Goal: Task Accomplishment & Management: Use online tool/utility

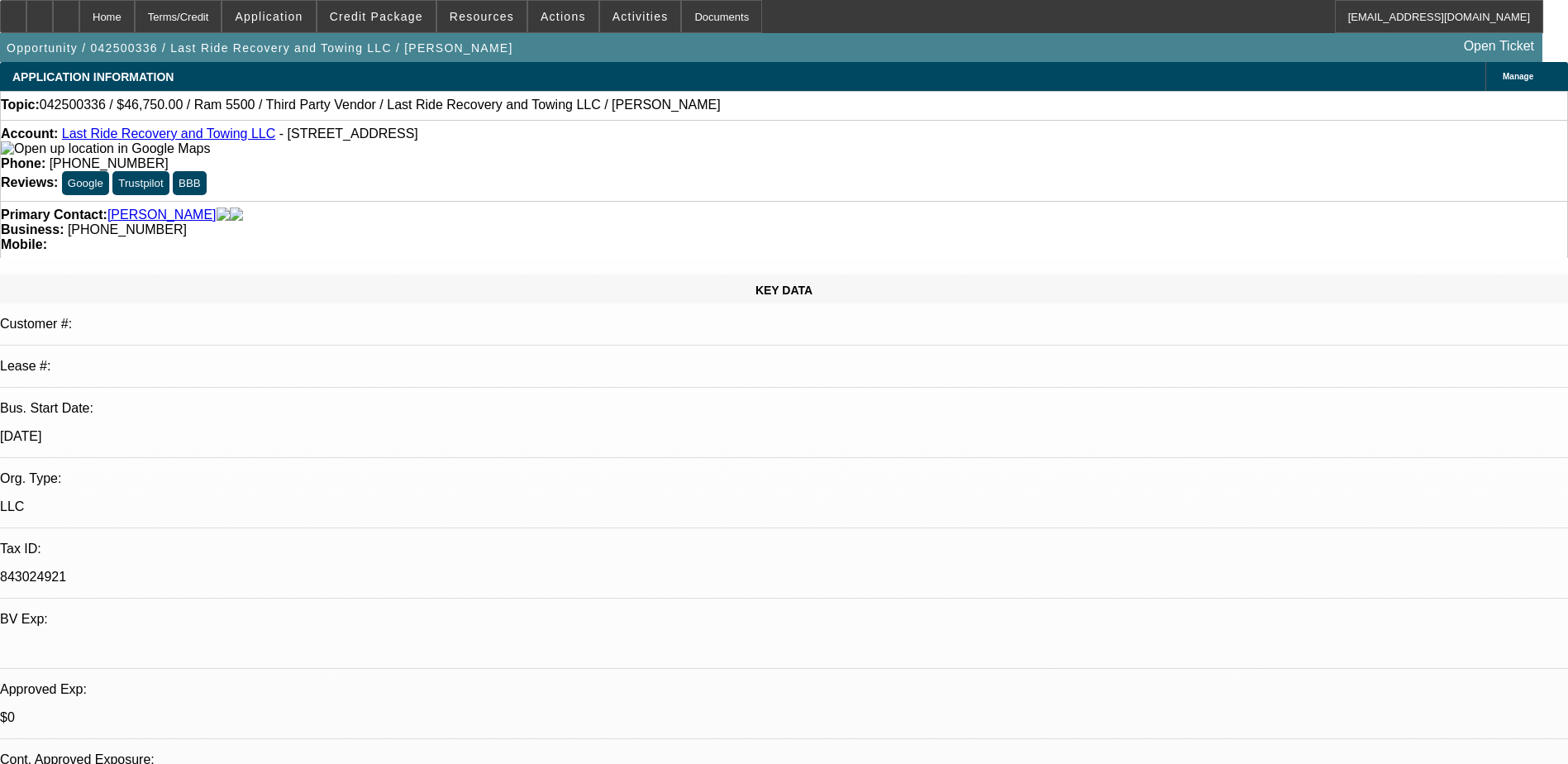
select select "0.15"
select select "0"
select select "3"
select select "0.1"
select select "4"
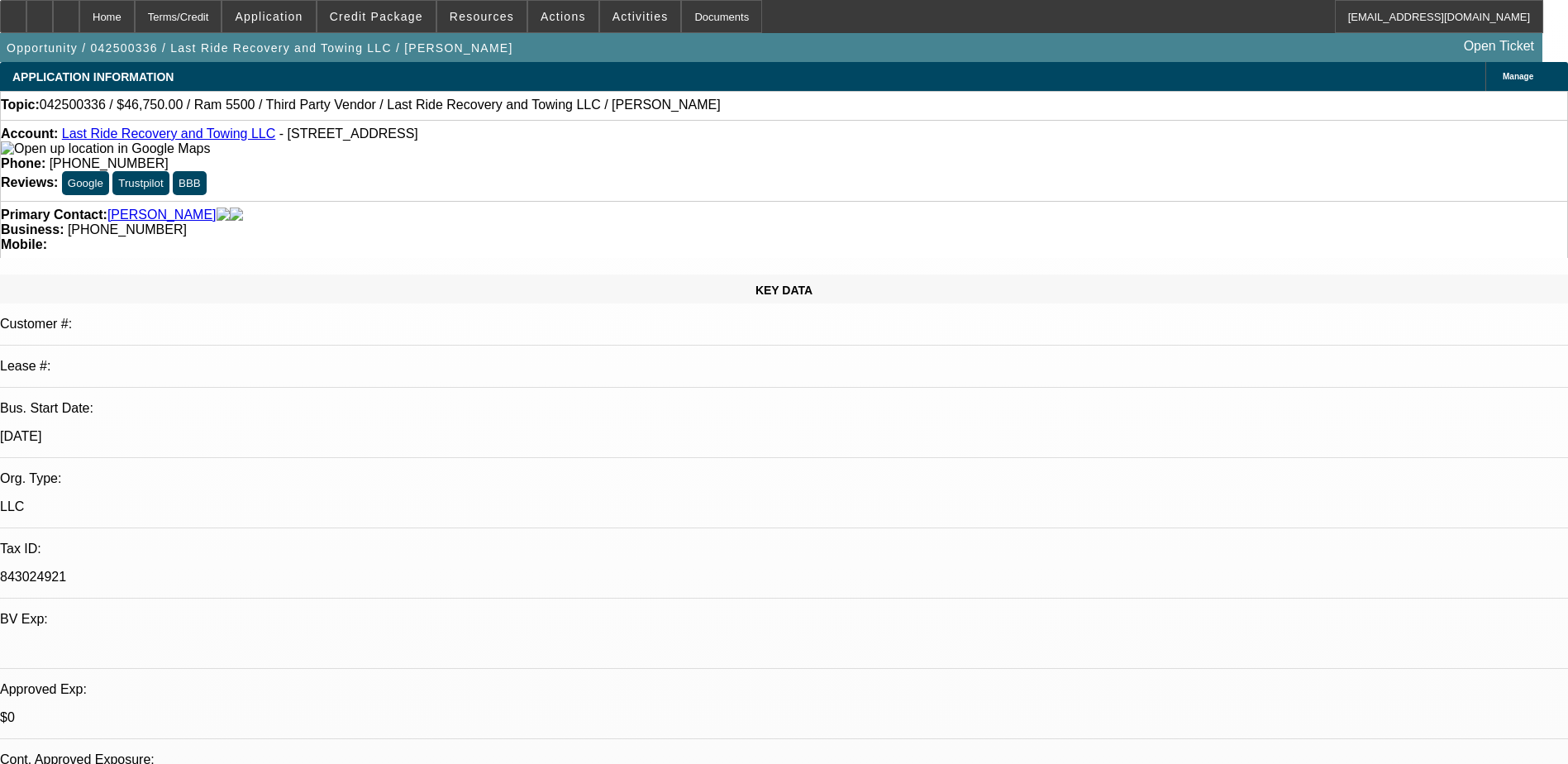
select select "0.15"
select select "0"
select select "3"
select select "0.1"
select select "4"
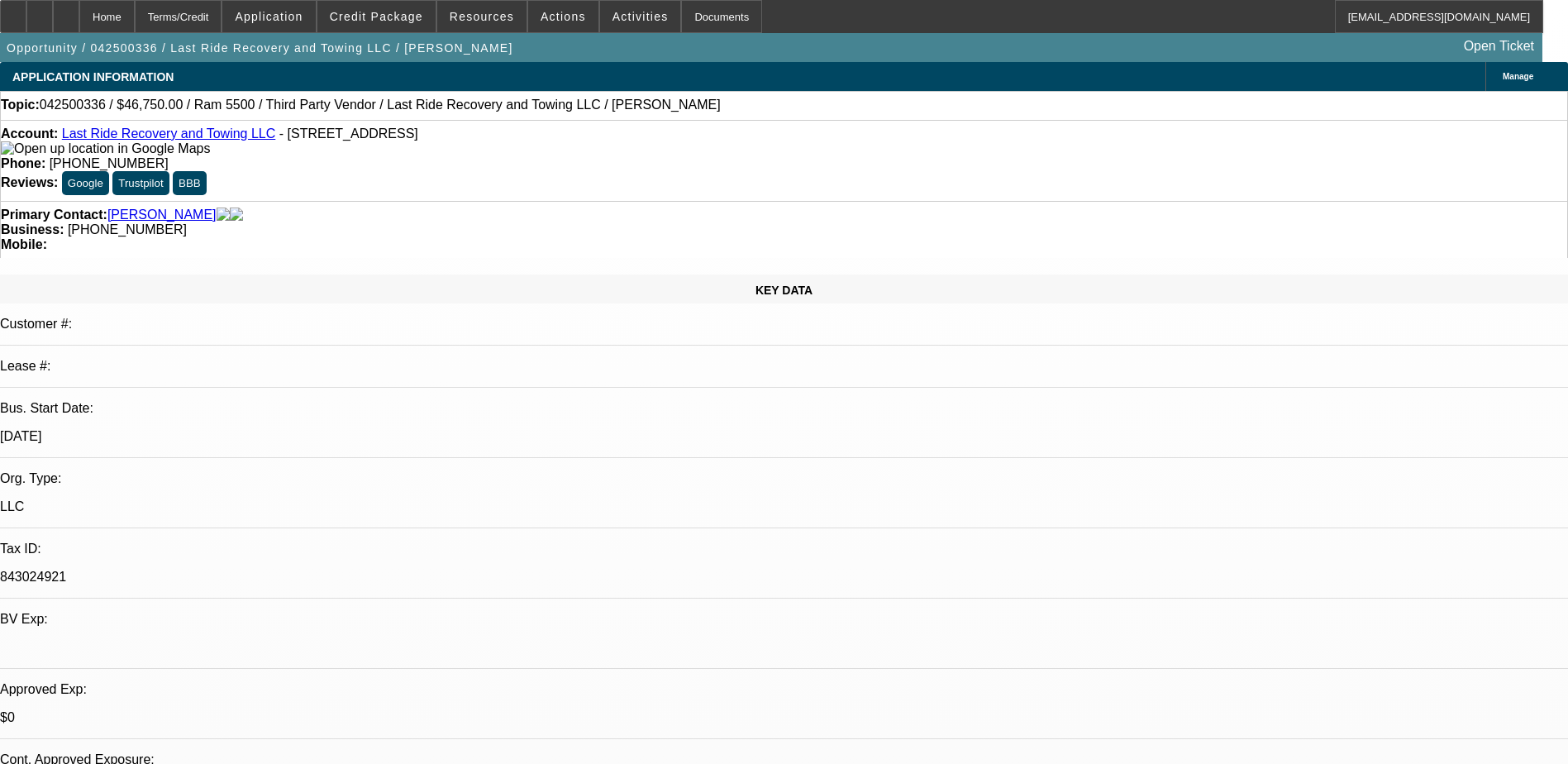
select select "0.15"
select select "0"
select select "3"
select select "0"
select select "6"
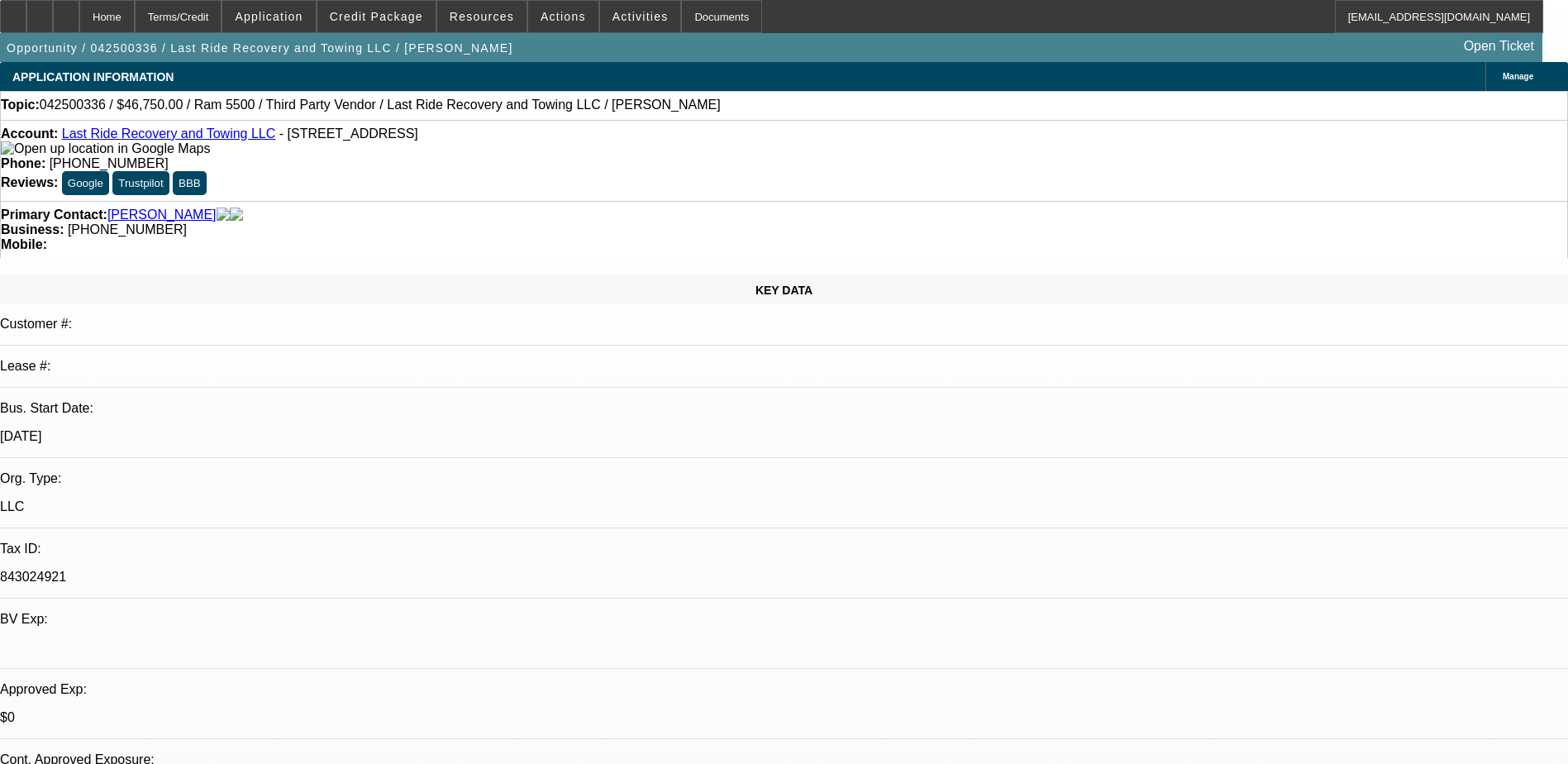
select select "0.15"
select select "2"
select select "0.1"
select select "4"
click at [80, 25] on div at bounding box center [65, 16] width 26 height 33
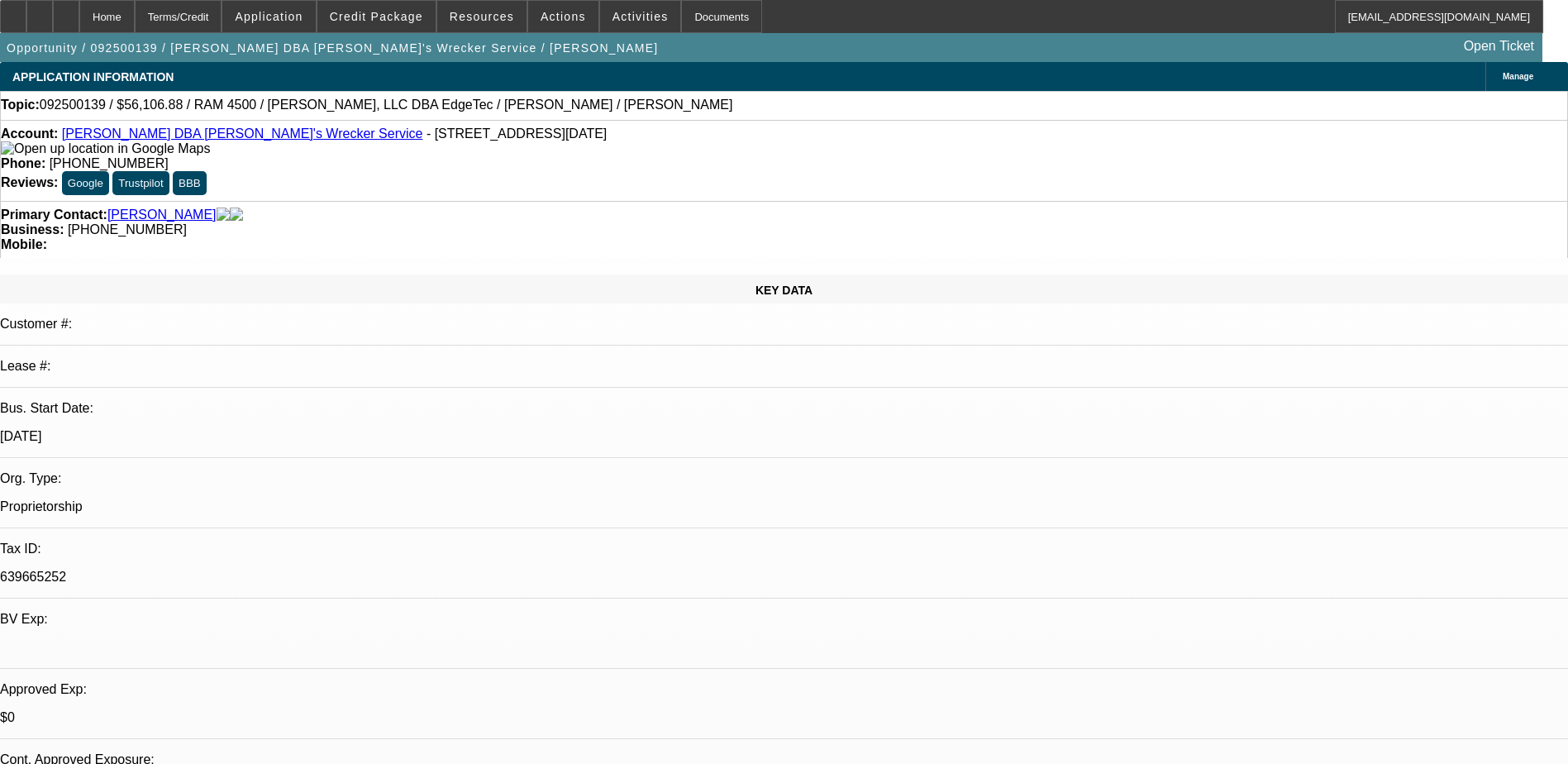
select select "0"
select select "6"
select select "0"
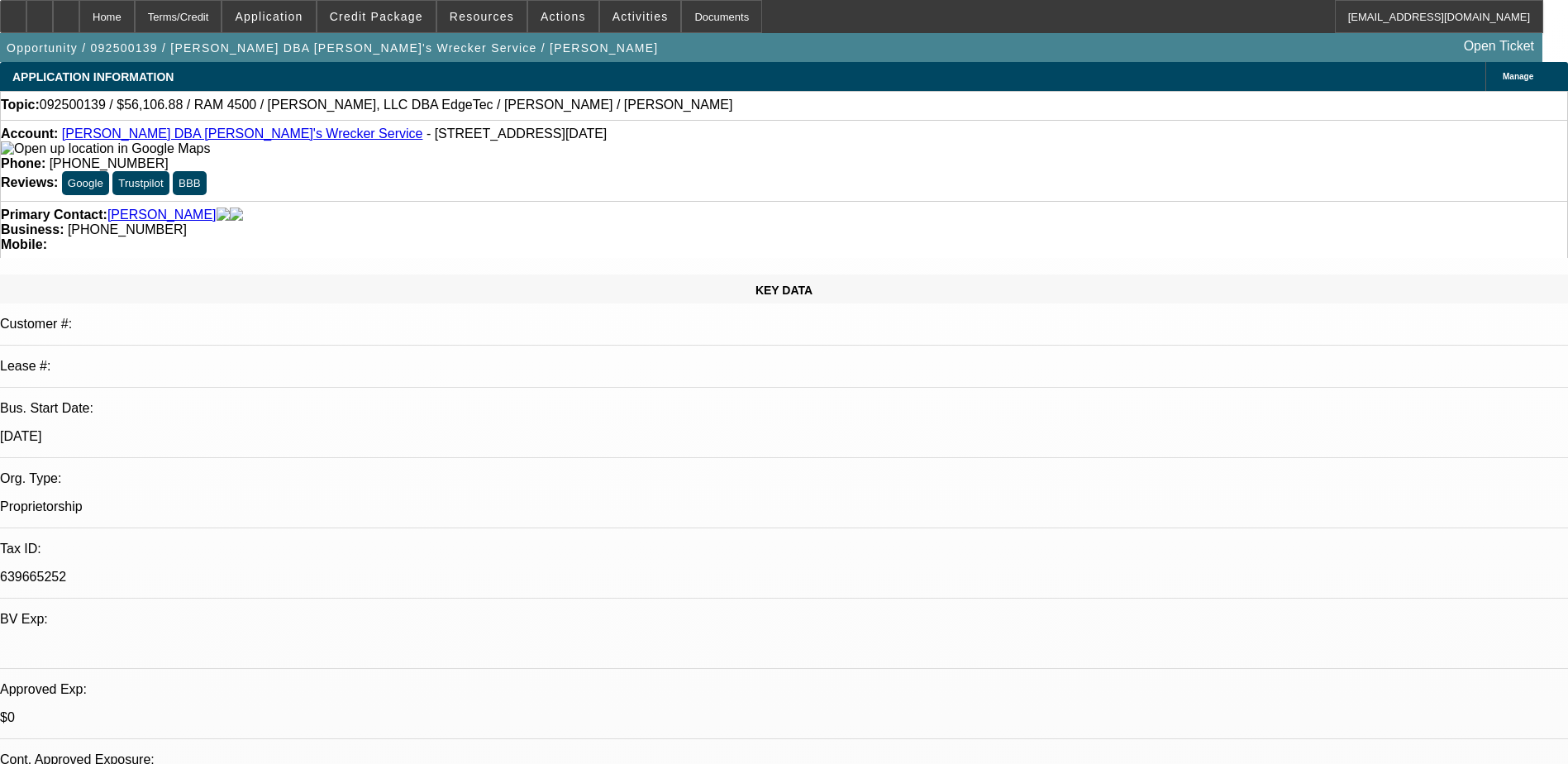
select select "0"
select select "6"
select select "0"
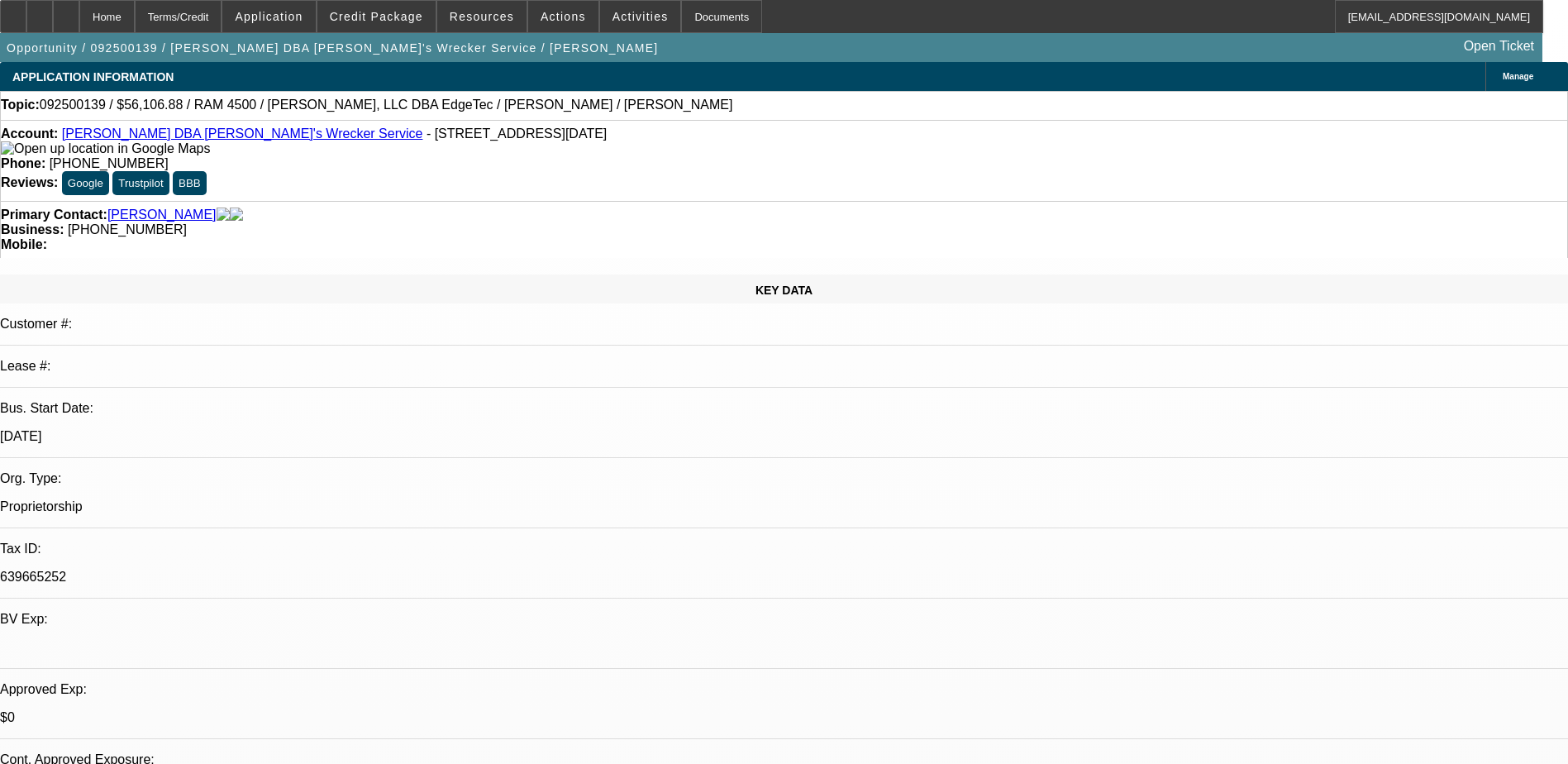
select select "0.1"
select select "4"
select select "0"
select select "0.1"
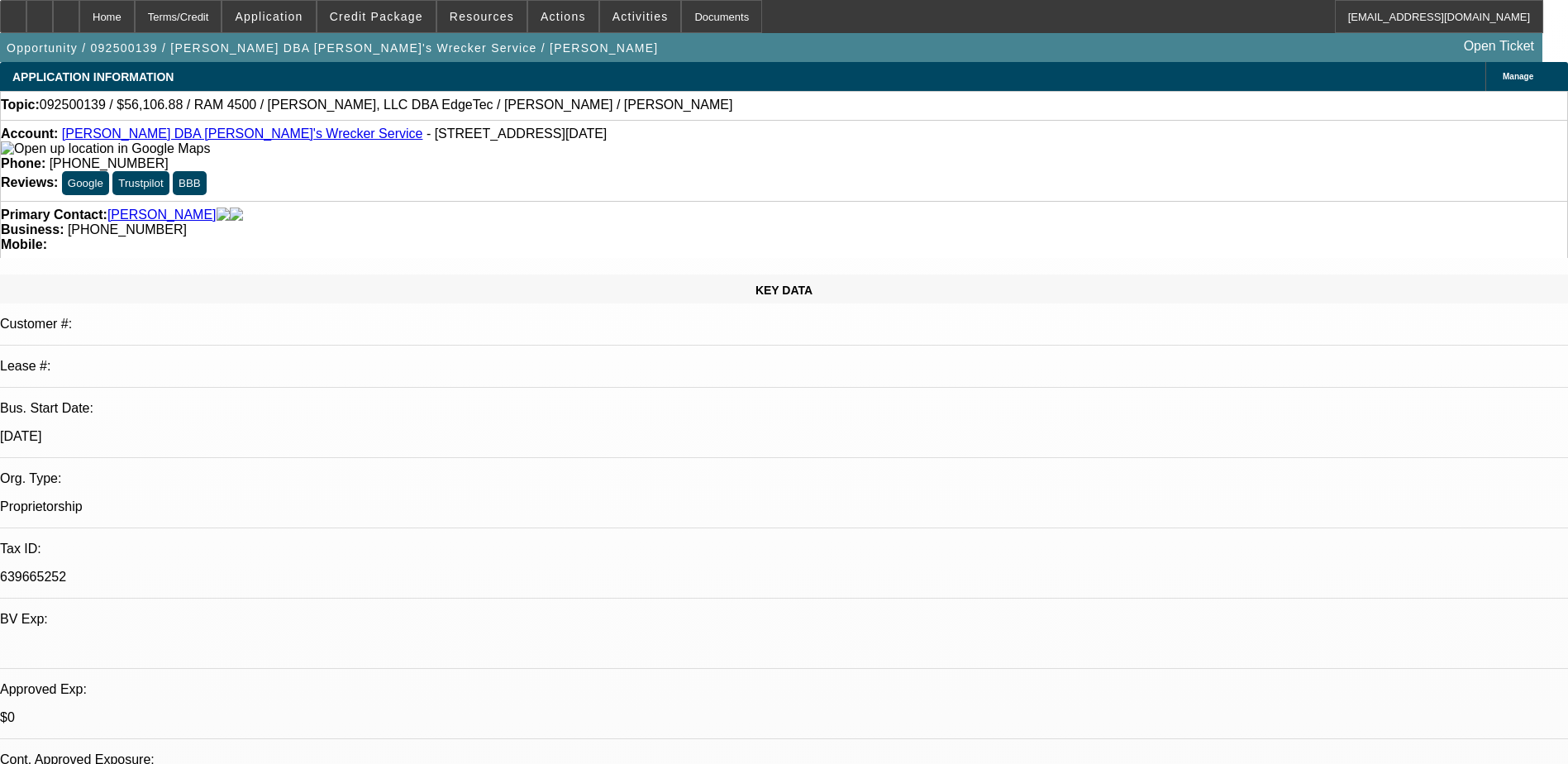
select select "4"
select select "0"
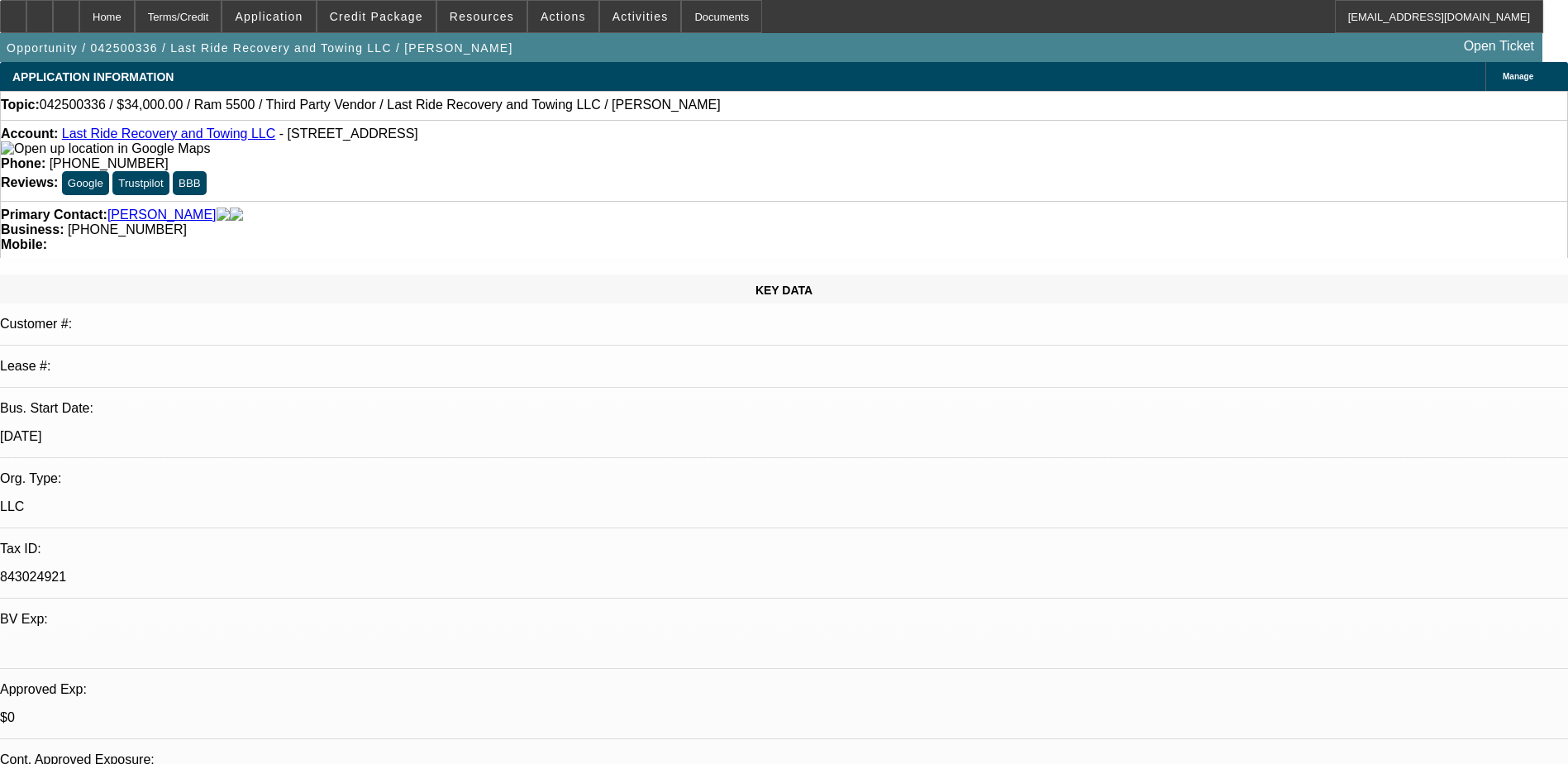
select select "0.15"
select select "0"
select select "0.1"
select select "0.15"
select select "0"
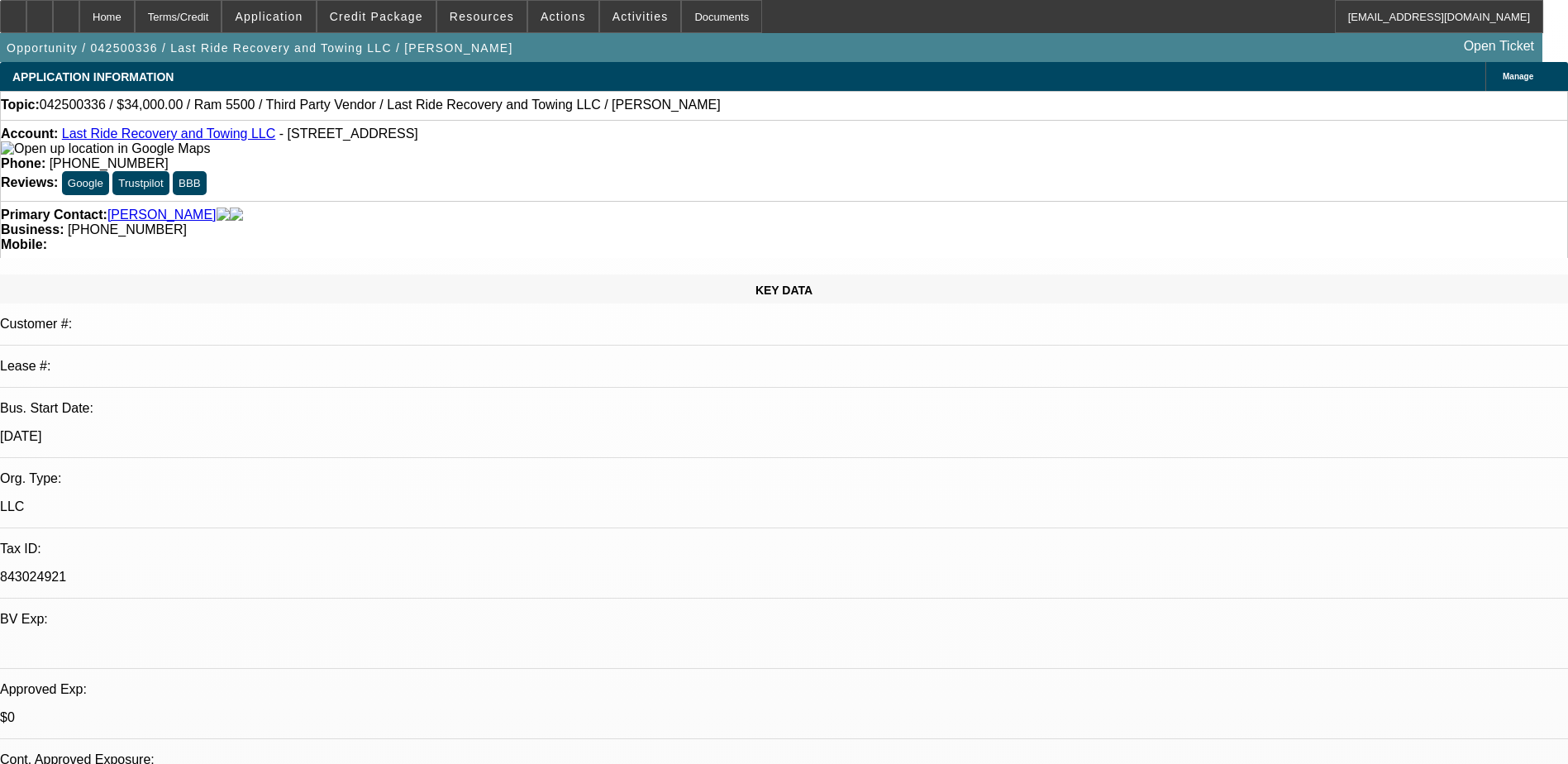
select select "0"
select select "0.15"
select select "0.1"
select select "1"
select select "2"
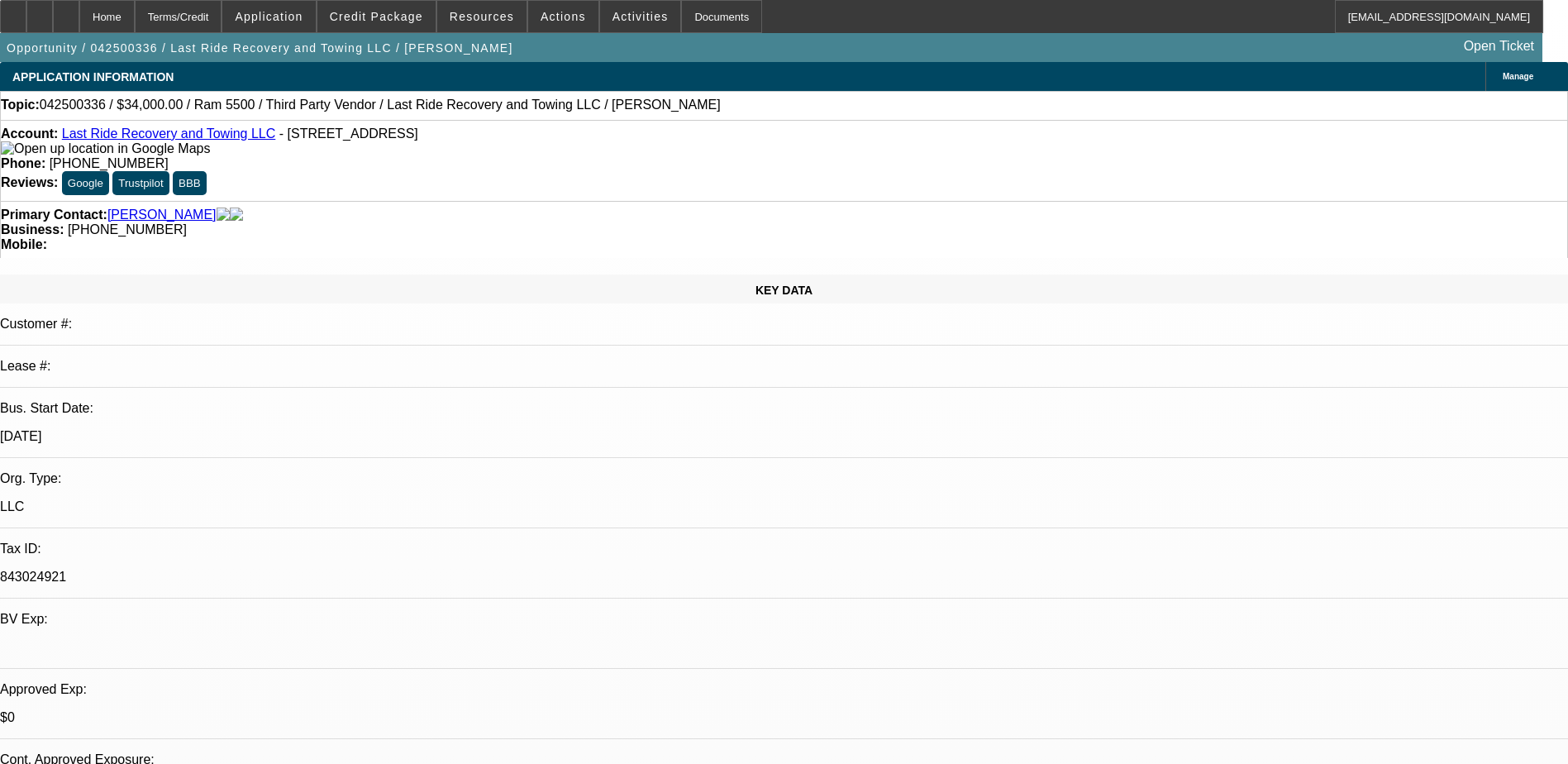
select select "5"
select select "1"
select select "3"
select select "4"
select select "1"
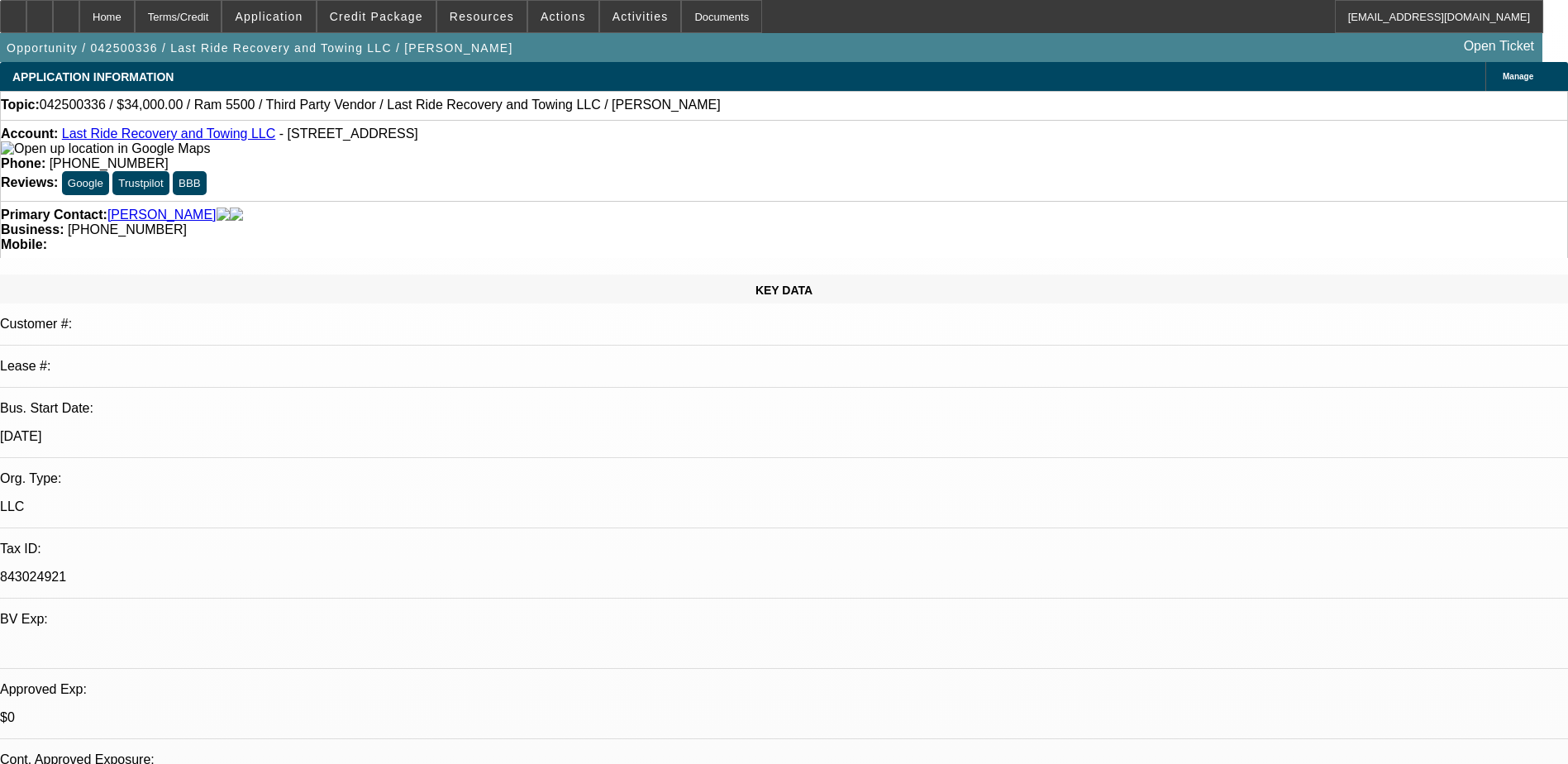
select select "3"
select select "6"
select select "1"
select select "2"
select select "4"
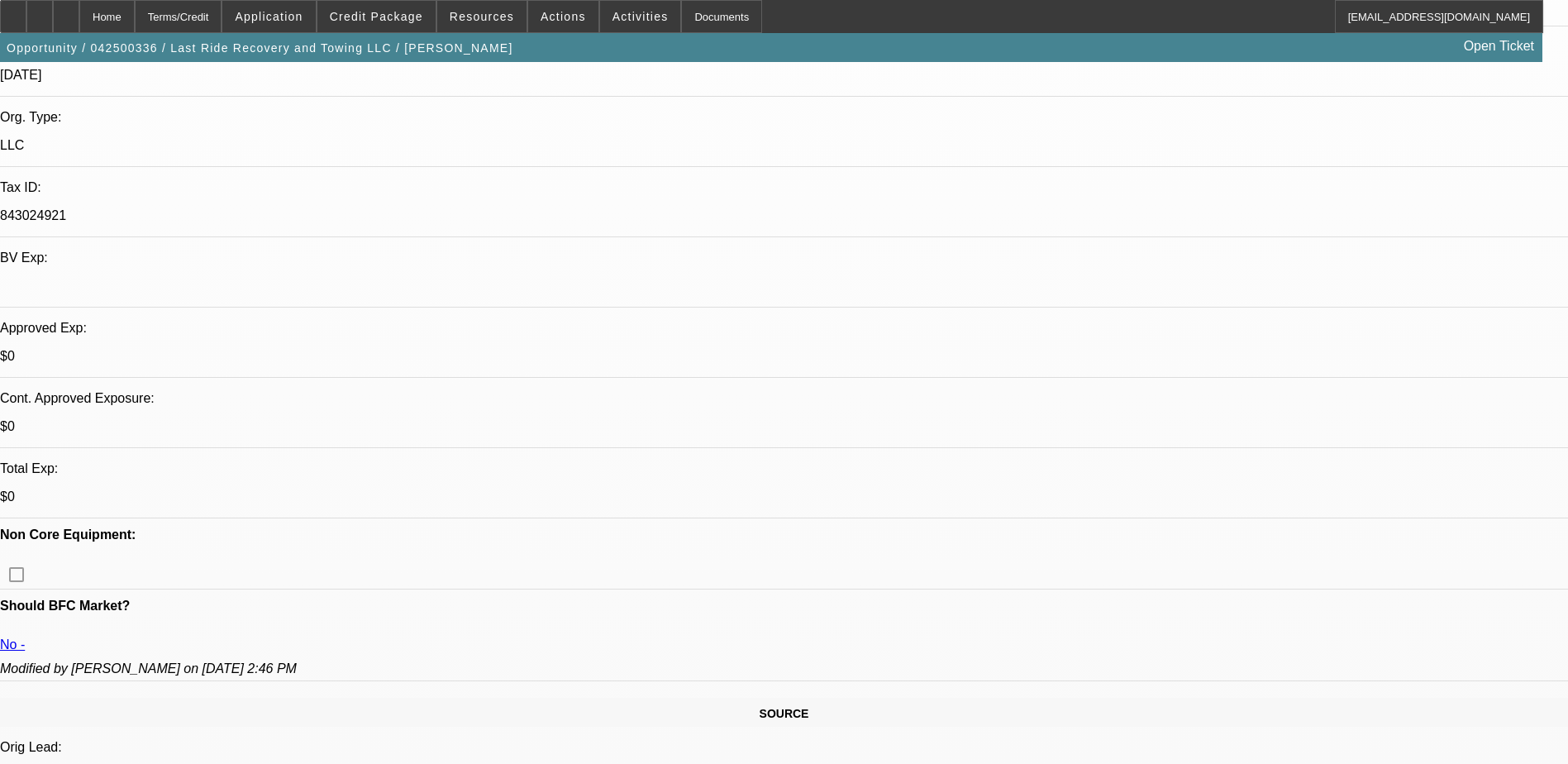
scroll to position [248, 0]
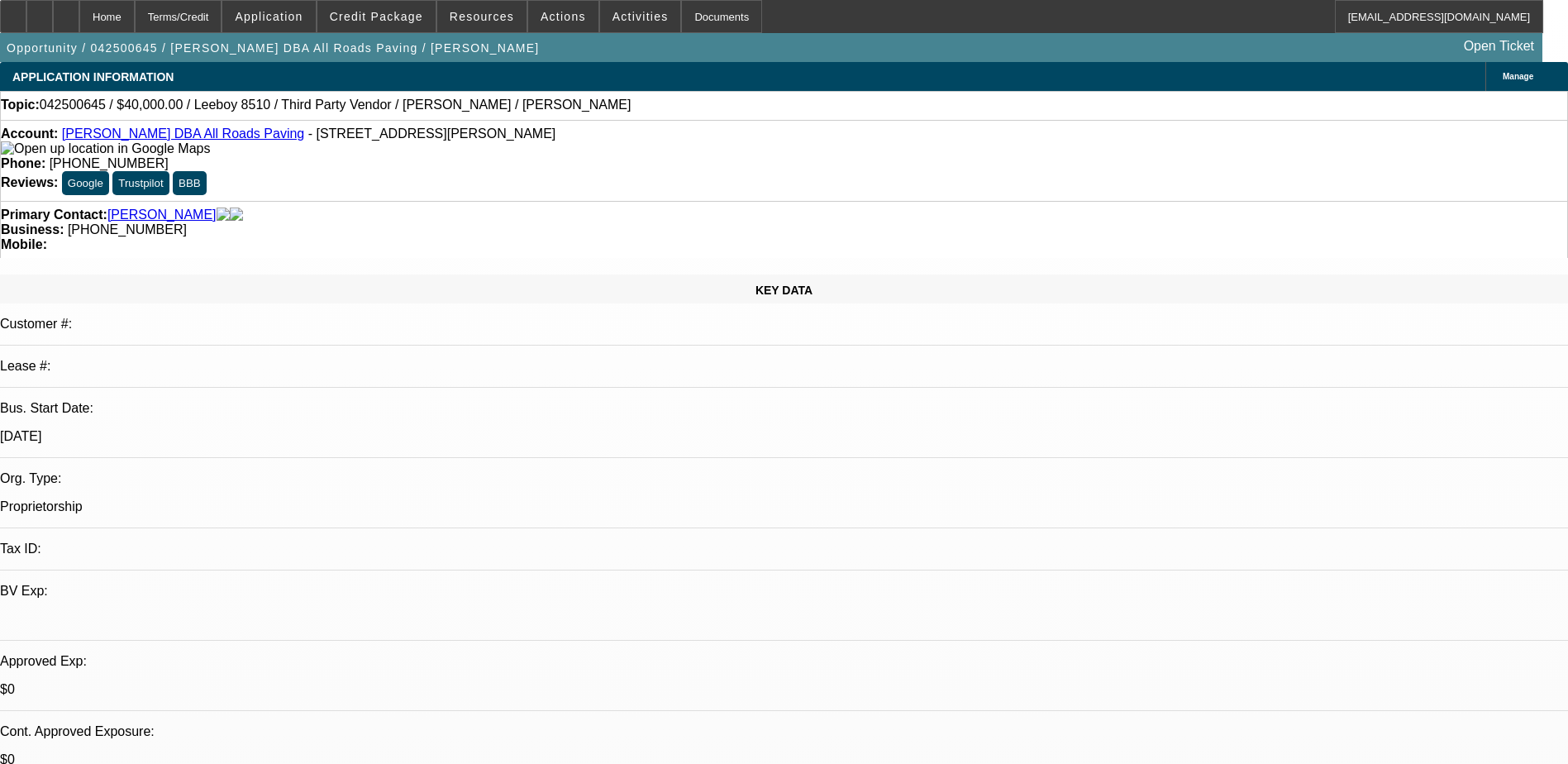
select select "0"
select select "3"
select select "0.1"
select select "5"
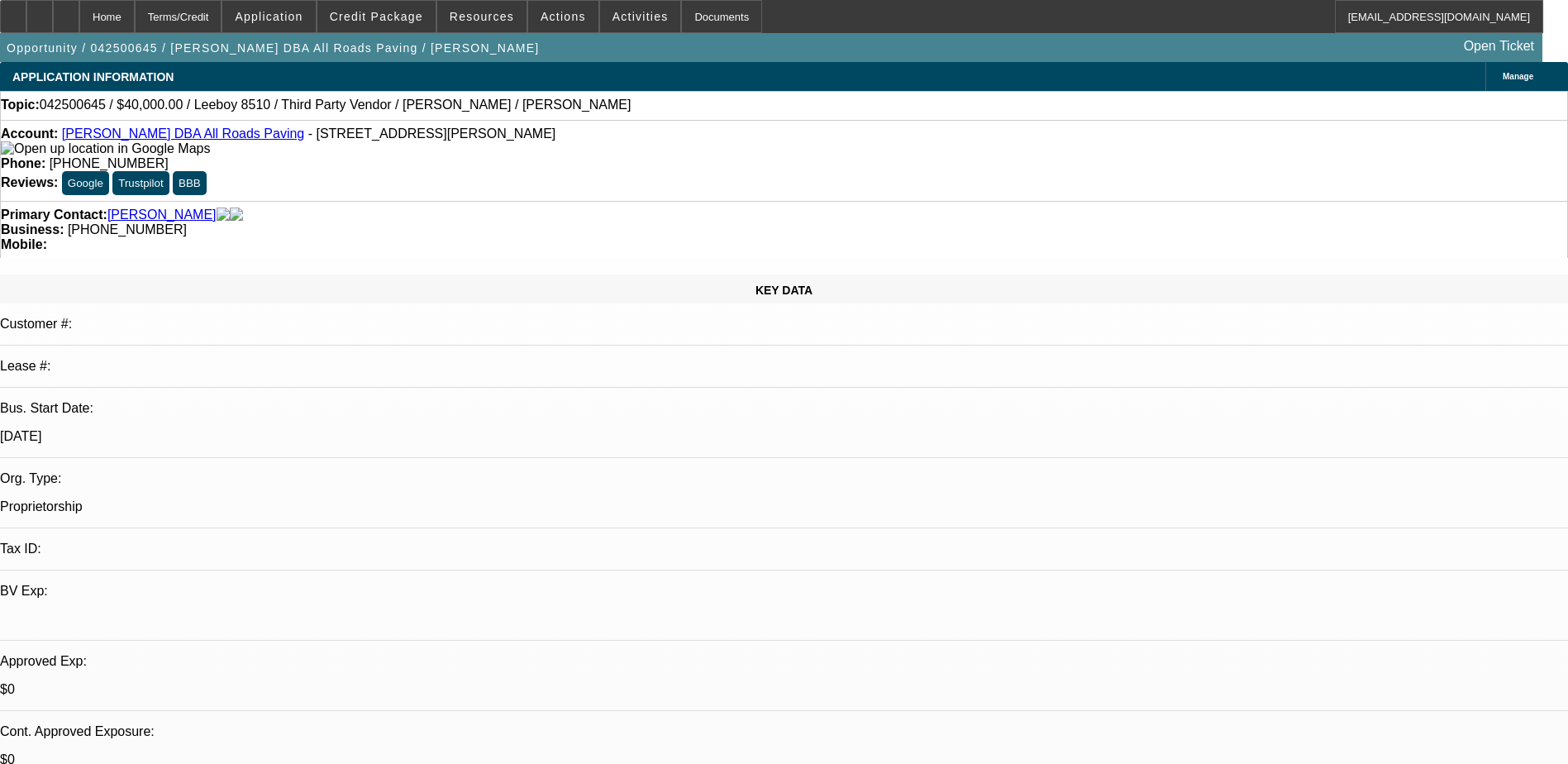
select select "0"
select select "3"
select select "0.1"
select select "5"
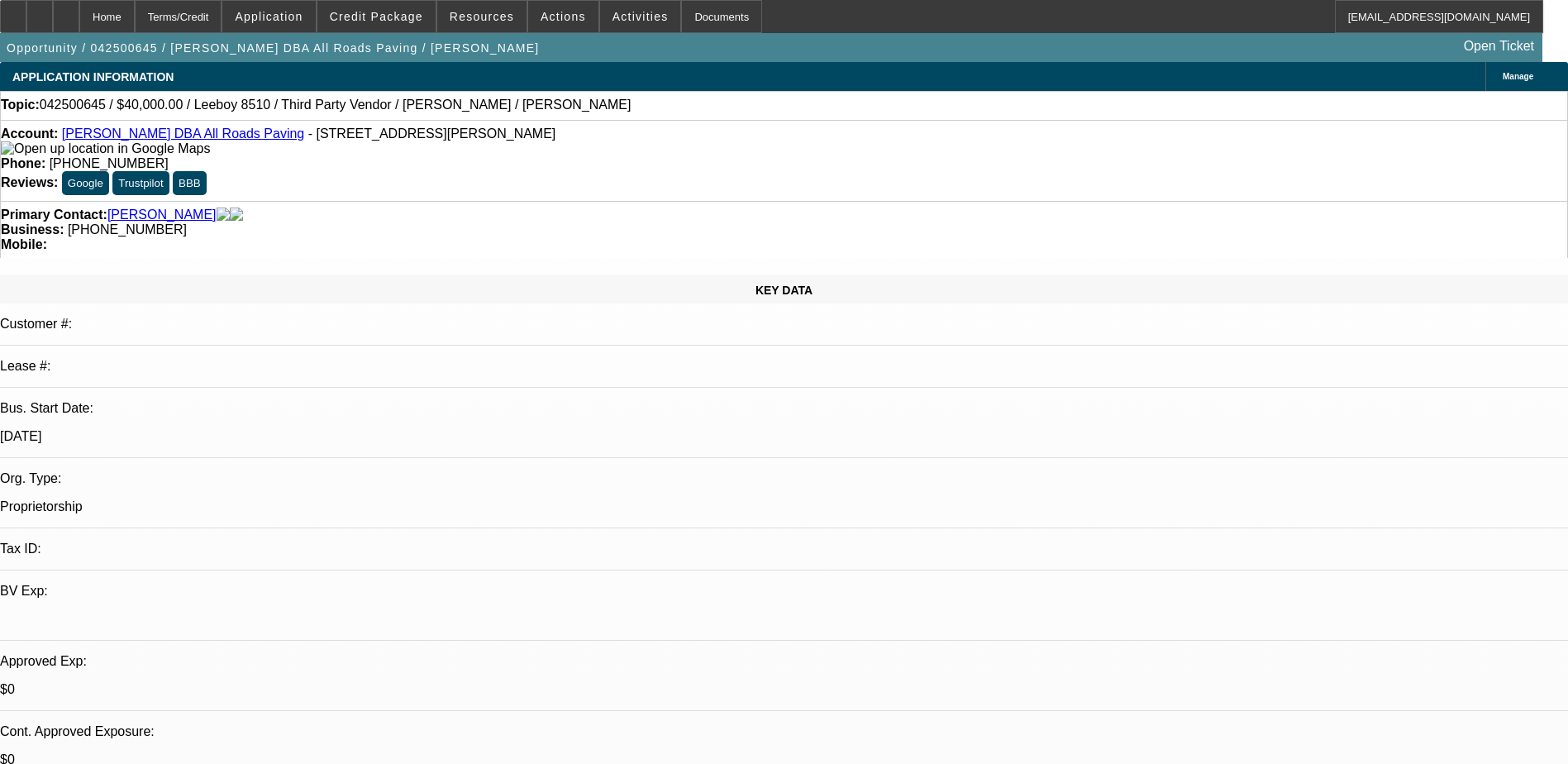
select select "0"
select select "3"
select select "0.1"
select select "4"
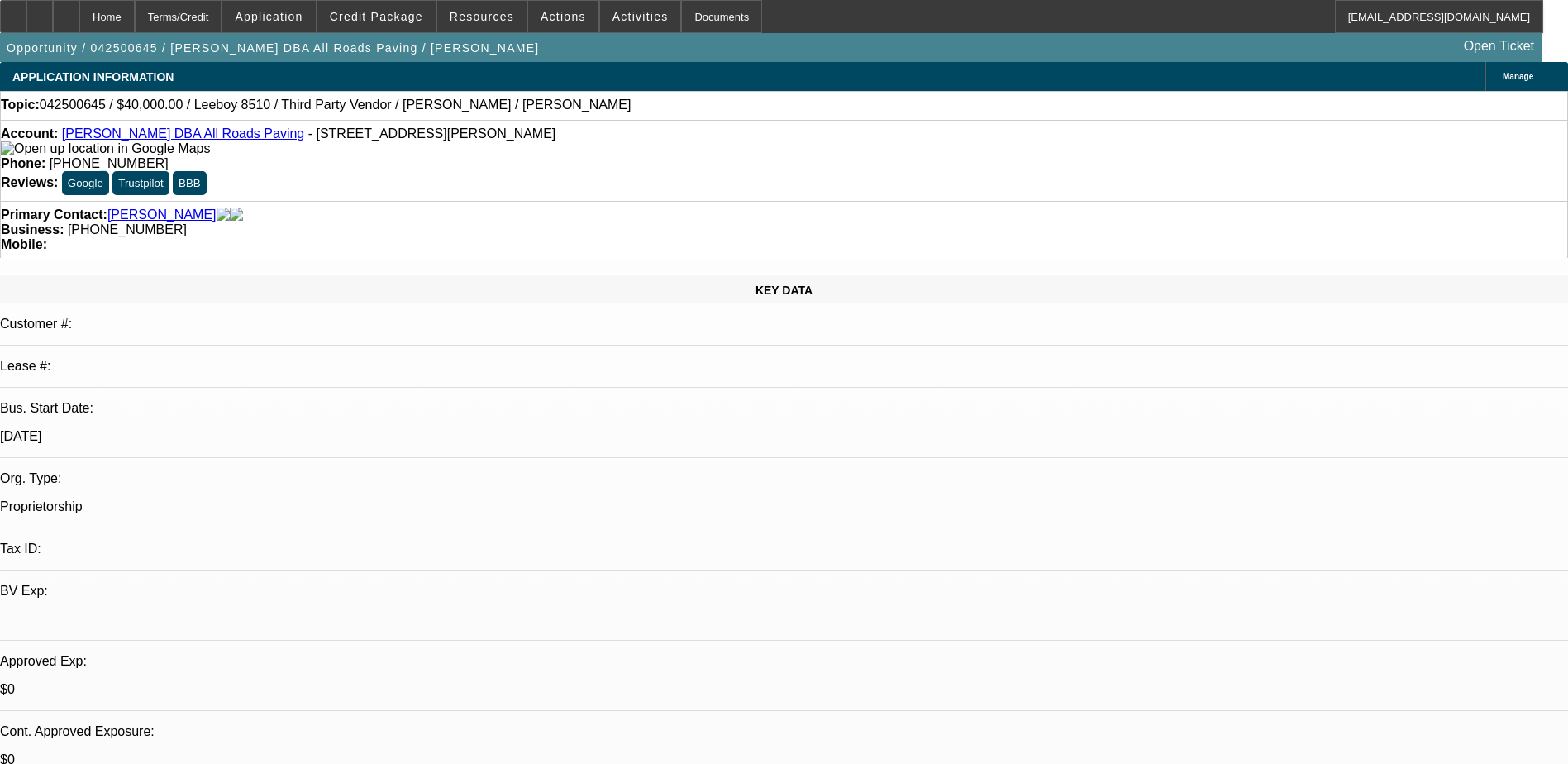
select select "0"
select select "3"
select select "0.1"
select select "4"
